Goal: Information Seeking & Learning: Learn about a topic

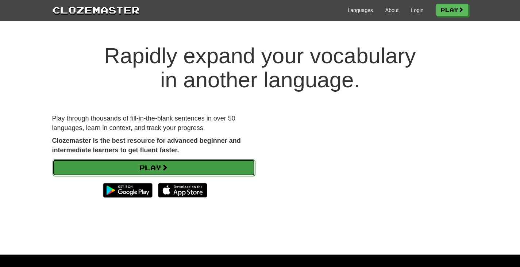
click at [175, 163] on link "Play" at bounding box center [154, 167] width 202 height 17
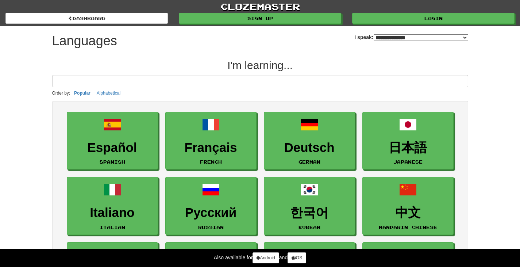
select select "*******"
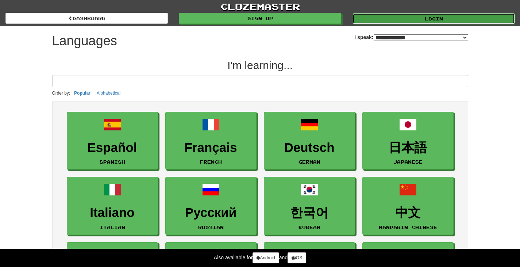
click at [410, 19] on link "Login" at bounding box center [433, 18] width 162 height 11
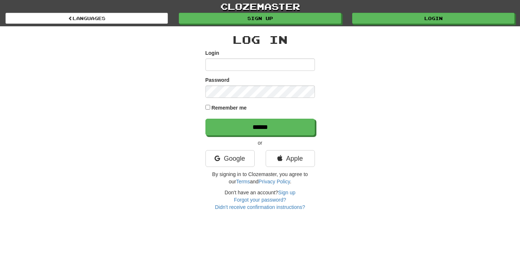
click at [263, 66] on input "Login" at bounding box center [259, 64] width 109 height 12
type input "***"
click at [237, 159] on link "Google" at bounding box center [229, 158] width 49 height 17
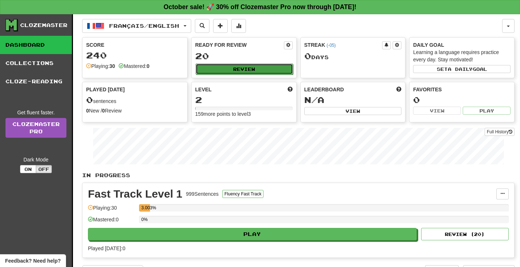
click at [237, 69] on button "Review" at bounding box center [244, 68] width 97 height 11
select select "**"
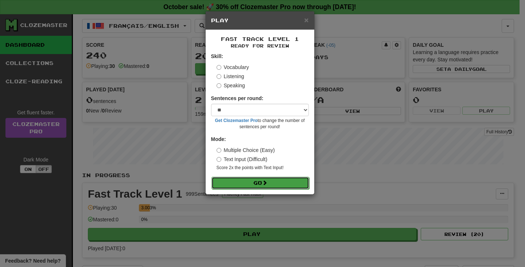
click at [250, 184] on button "Go" at bounding box center [261, 183] width 98 height 12
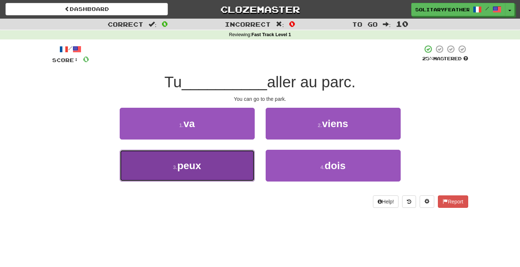
click at [245, 168] on button "3 . peux" at bounding box center [187, 166] width 135 height 32
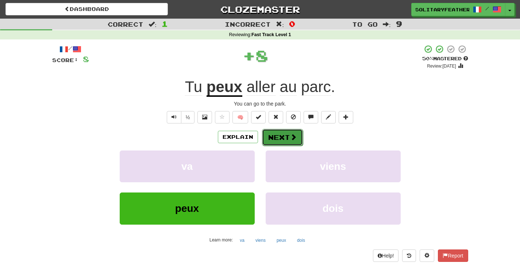
click at [286, 137] on button "Next" at bounding box center [282, 137] width 41 height 17
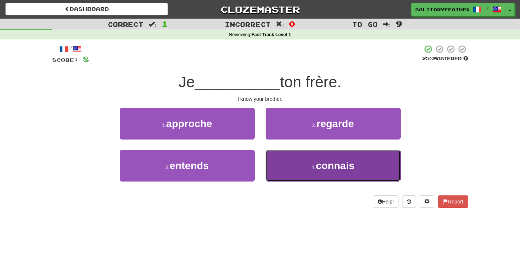
click at [287, 162] on button "4 . connais" at bounding box center [333, 166] width 135 height 32
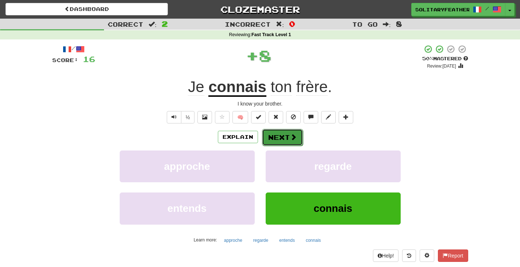
click at [279, 137] on button "Next" at bounding box center [282, 137] width 41 height 17
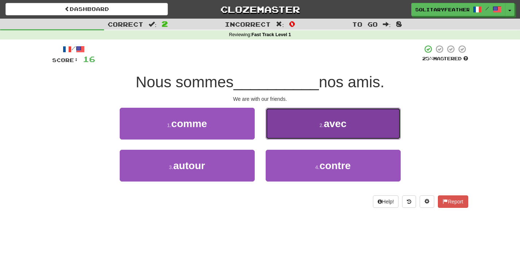
click at [297, 133] on button "2 . avec" at bounding box center [333, 124] width 135 height 32
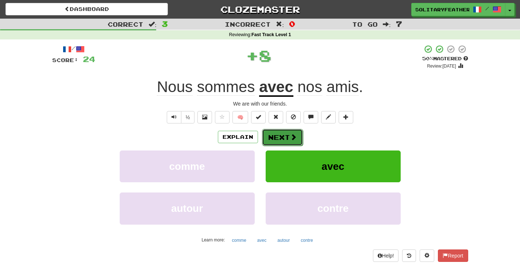
click at [294, 135] on span at bounding box center [293, 137] width 7 height 7
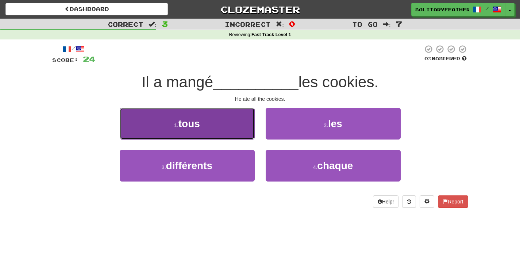
click at [221, 124] on button "1 . tous" at bounding box center [187, 124] width 135 height 32
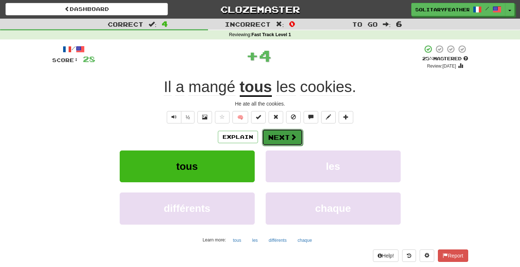
click at [282, 137] on button "Next" at bounding box center [282, 137] width 41 height 17
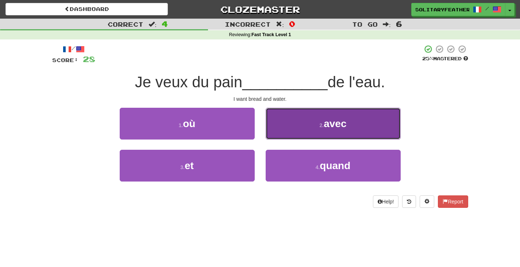
click at [291, 135] on button "2 . avec" at bounding box center [333, 124] width 135 height 32
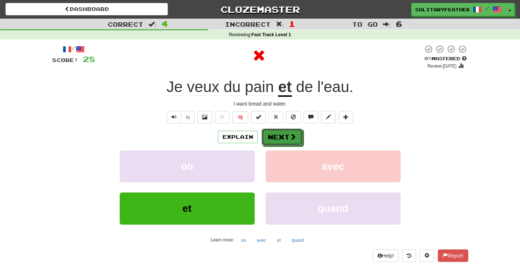
click at [291, 135] on span at bounding box center [293, 136] width 7 height 7
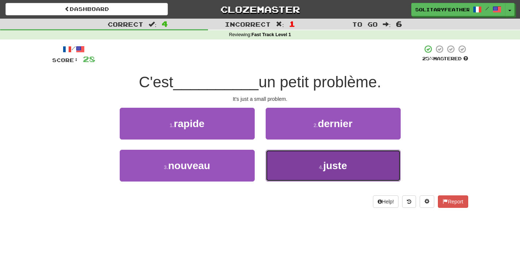
click at [296, 158] on button "4 . juste" at bounding box center [333, 166] width 135 height 32
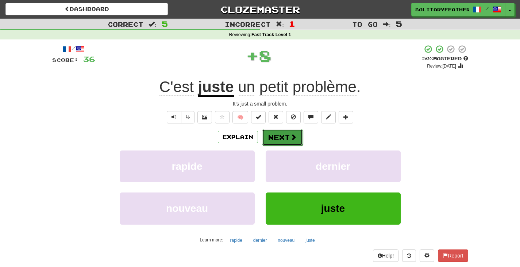
click at [290, 136] on span at bounding box center [293, 137] width 7 height 7
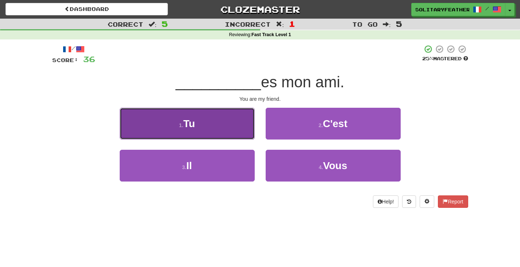
click at [234, 132] on button "1 . Tu" at bounding box center [187, 124] width 135 height 32
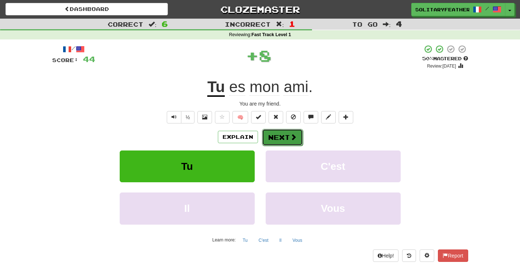
click at [271, 138] on button "Next" at bounding box center [282, 137] width 41 height 17
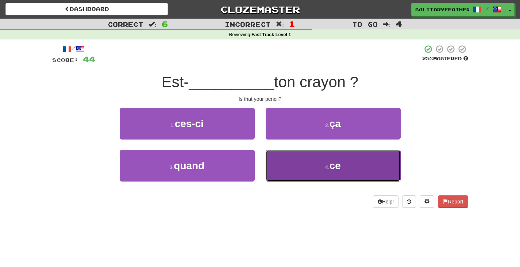
click at [308, 166] on button "4 . ce" at bounding box center [333, 166] width 135 height 32
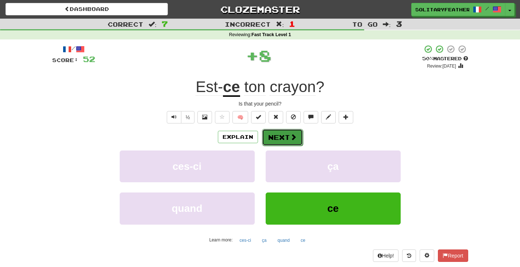
click at [270, 132] on button "Next" at bounding box center [282, 137] width 41 height 17
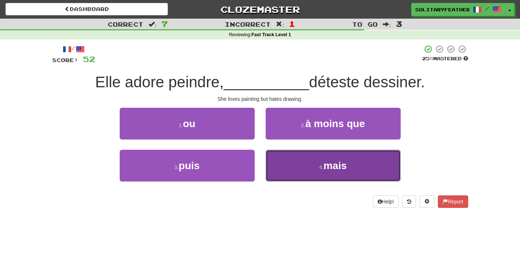
click at [297, 162] on button "4 . mais" at bounding box center [333, 166] width 135 height 32
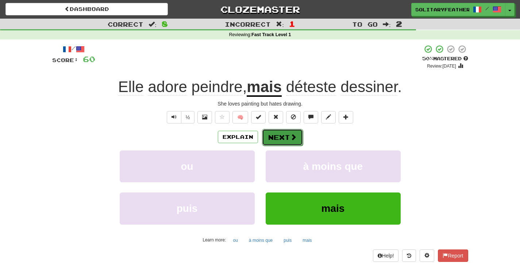
click at [287, 139] on button "Next" at bounding box center [282, 137] width 41 height 17
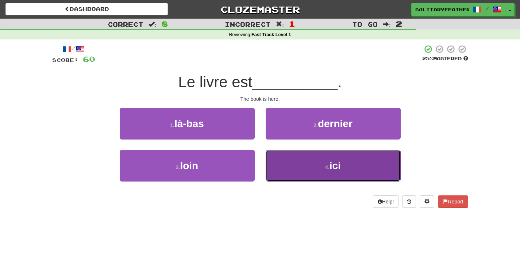
click at [287, 163] on button "4 . ici" at bounding box center [333, 166] width 135 height 32
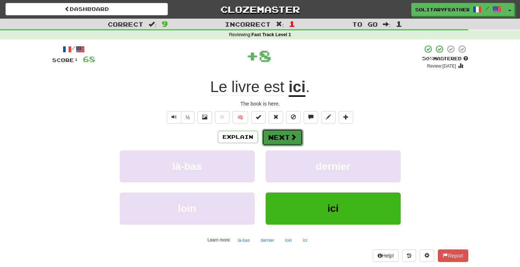
click at [278, 135] on button "Next" at bounding box center [282, 137] width 41 height 17
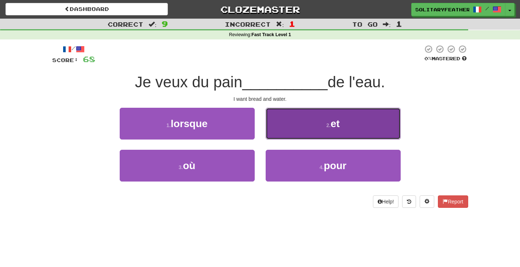
click at [306, 130] on button "2 . et" at bounding box center [333, 124] width 135 height 32
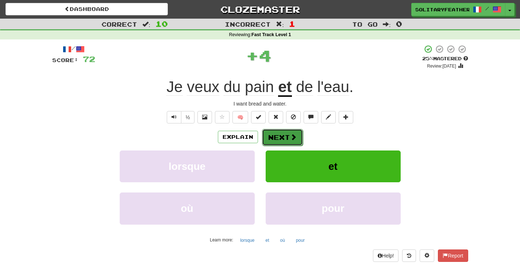
click at [274, 136] on button "Next" at bounding box center [282, 137] width 41 height 17
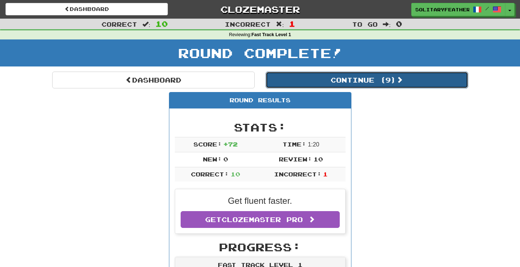
click at [331, 77] on button "Continue ( 9 )" at bounding box center [367, 79] width 202 height 17
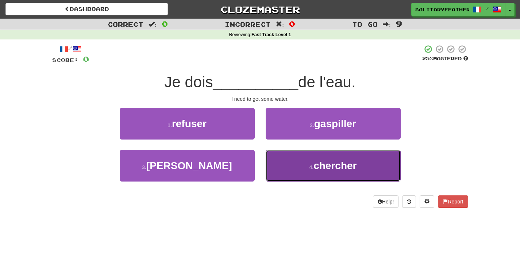
click at [278, 167] on button "4 . chercher" at bounding box center [333, 166] width 135 height 32
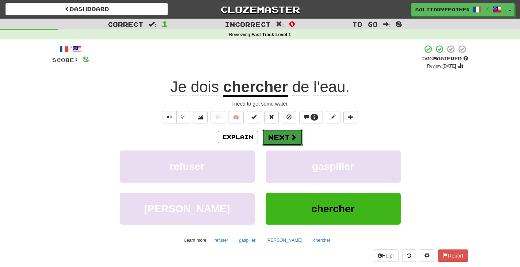
click at [279, 135] on button "Next" at bounding box center [282, 137] width 41 height 17
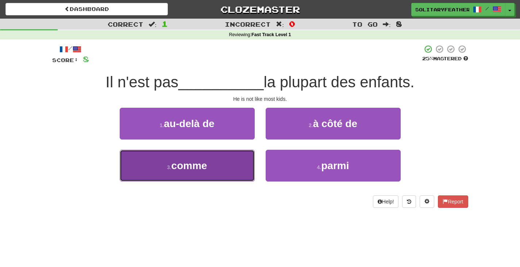
click at [227, 166] on button "3 . comme" at bounding box center [187, 166] width 135 height 32
